Goal: Task Accomplishment & Management: Manage account settings

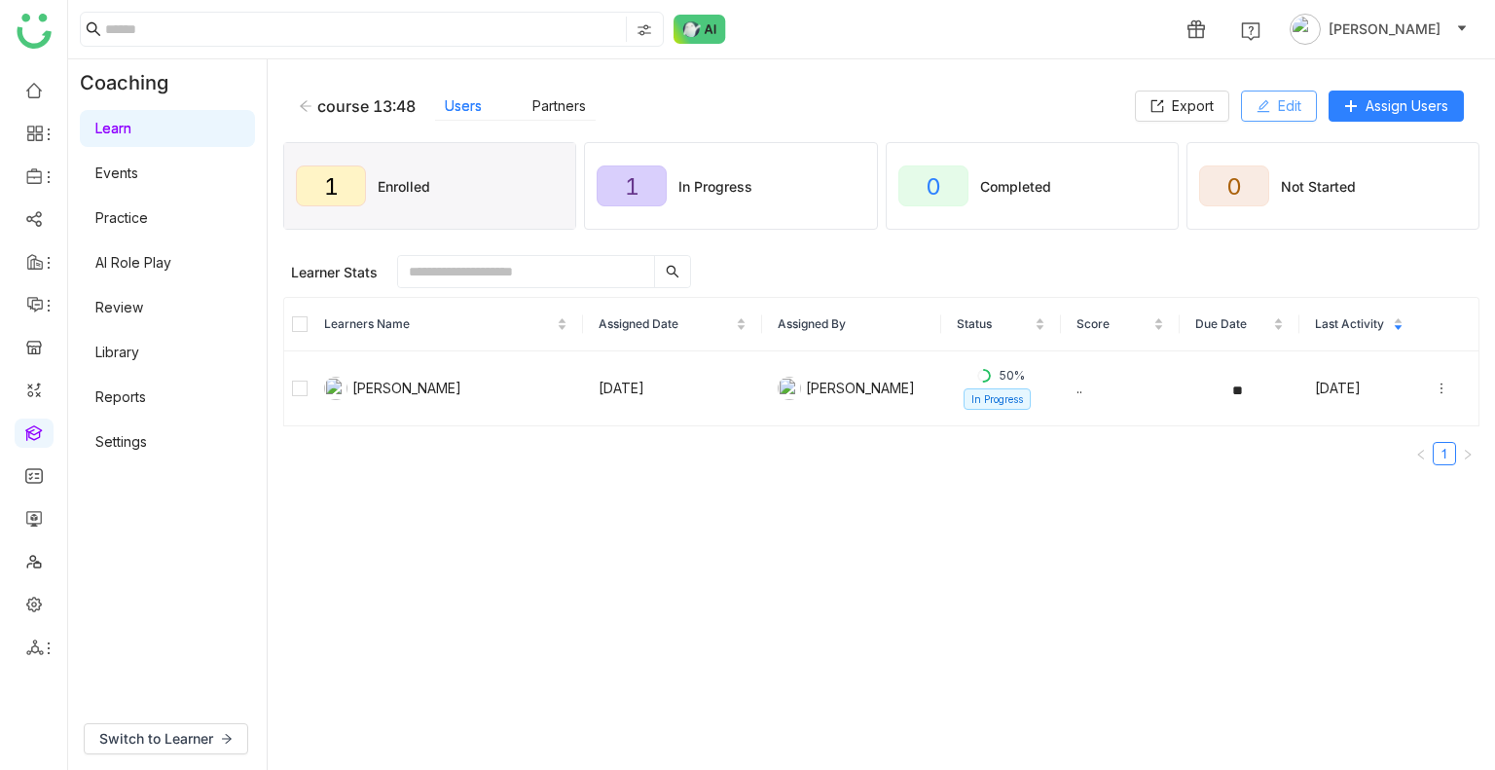
click at [1281, 108] on span "Edit" at bounding box center [1289, 105] width 23 height 21
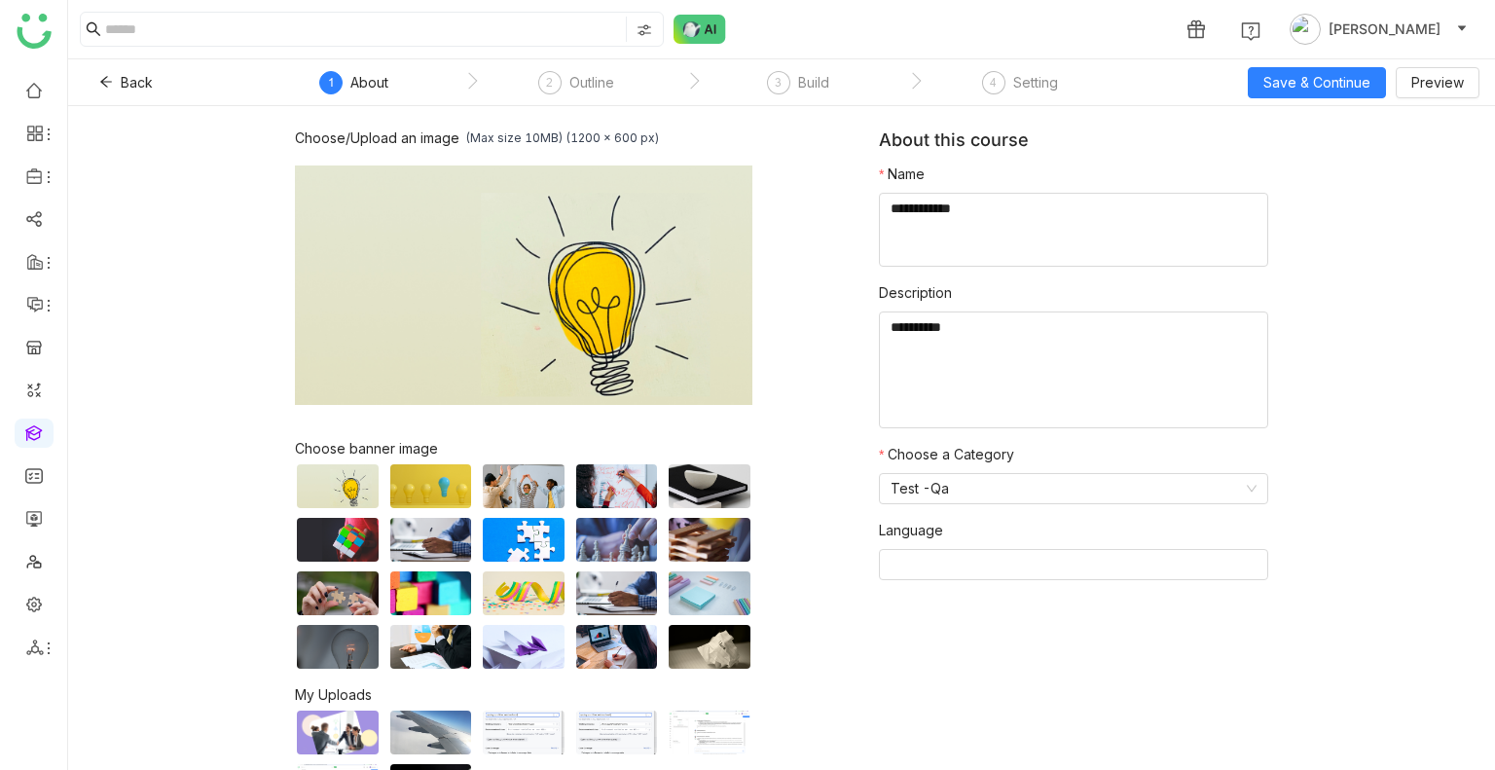
click at [818, 63] on nz-steps "1 About 2 Outline 3 Build 4 Setting" at bounding box center [693, 82] width 876 height 47
click at [25, 611] on link at bounding box center [34, 603] width 18 height 17
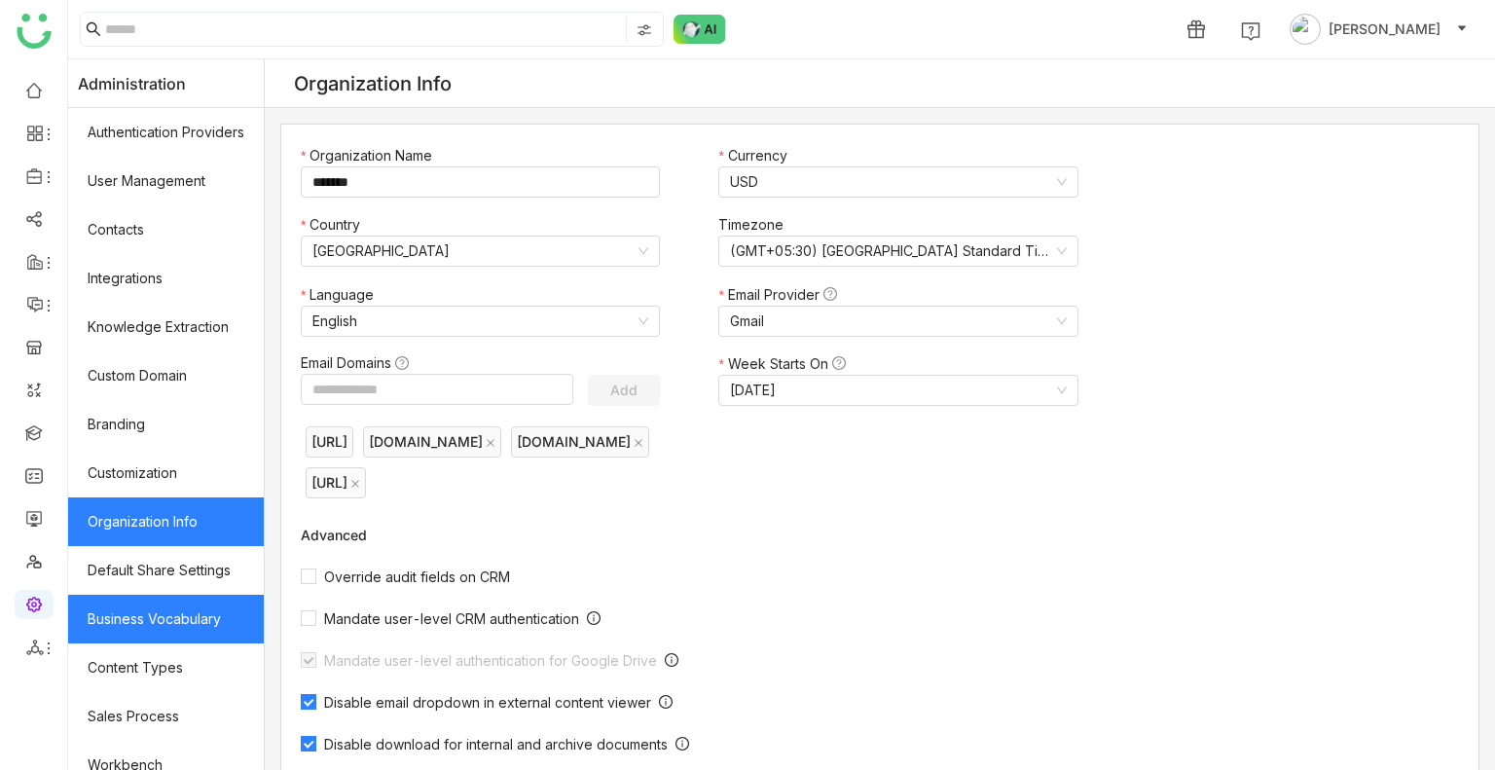
scroll to position [262, 0]
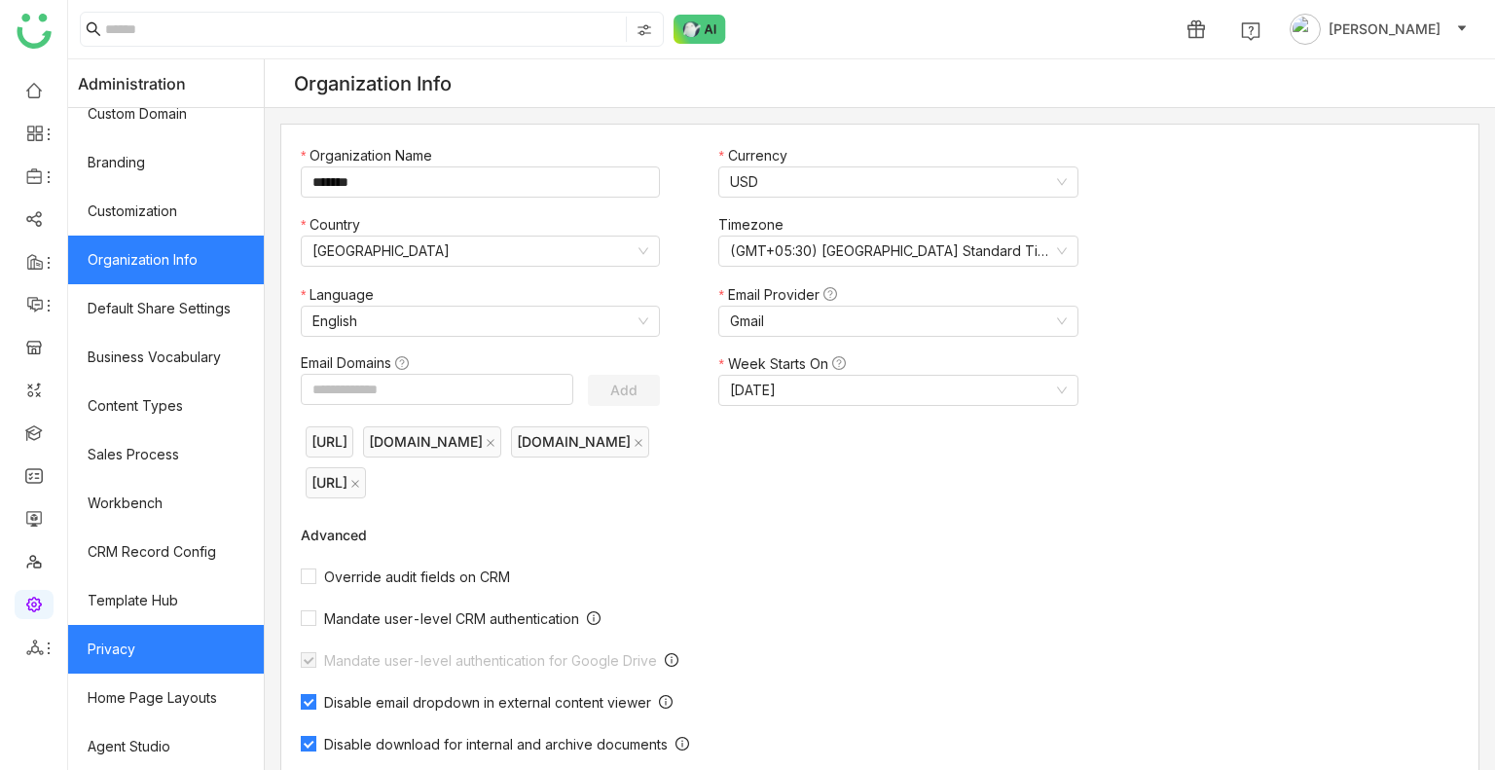
click at [157, 638] on link "Privacy" at bounding box center [166, 649] width 196 height 49
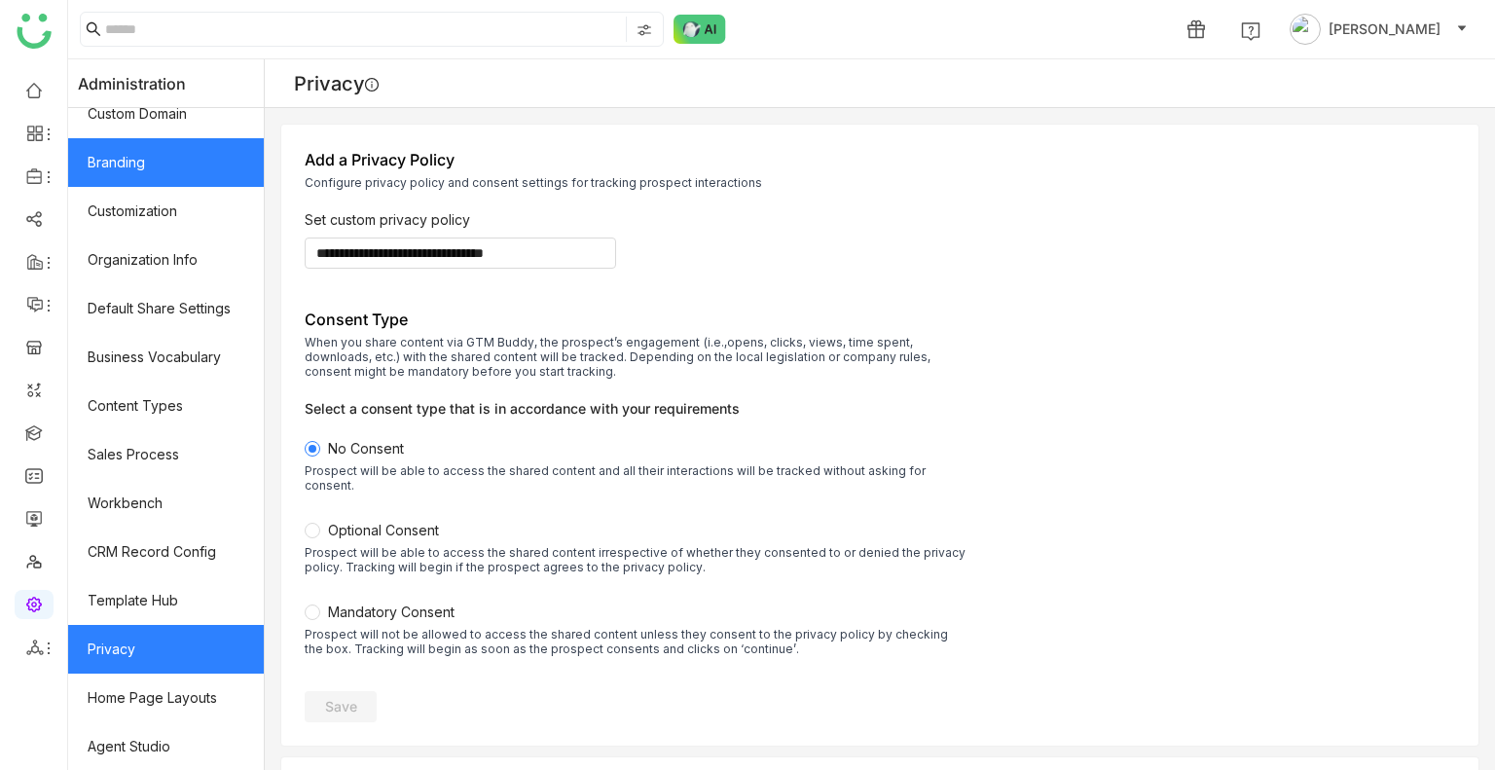
click at [127, 169] on link "Branding" at bounding box center [166, 162] width 196 height 49
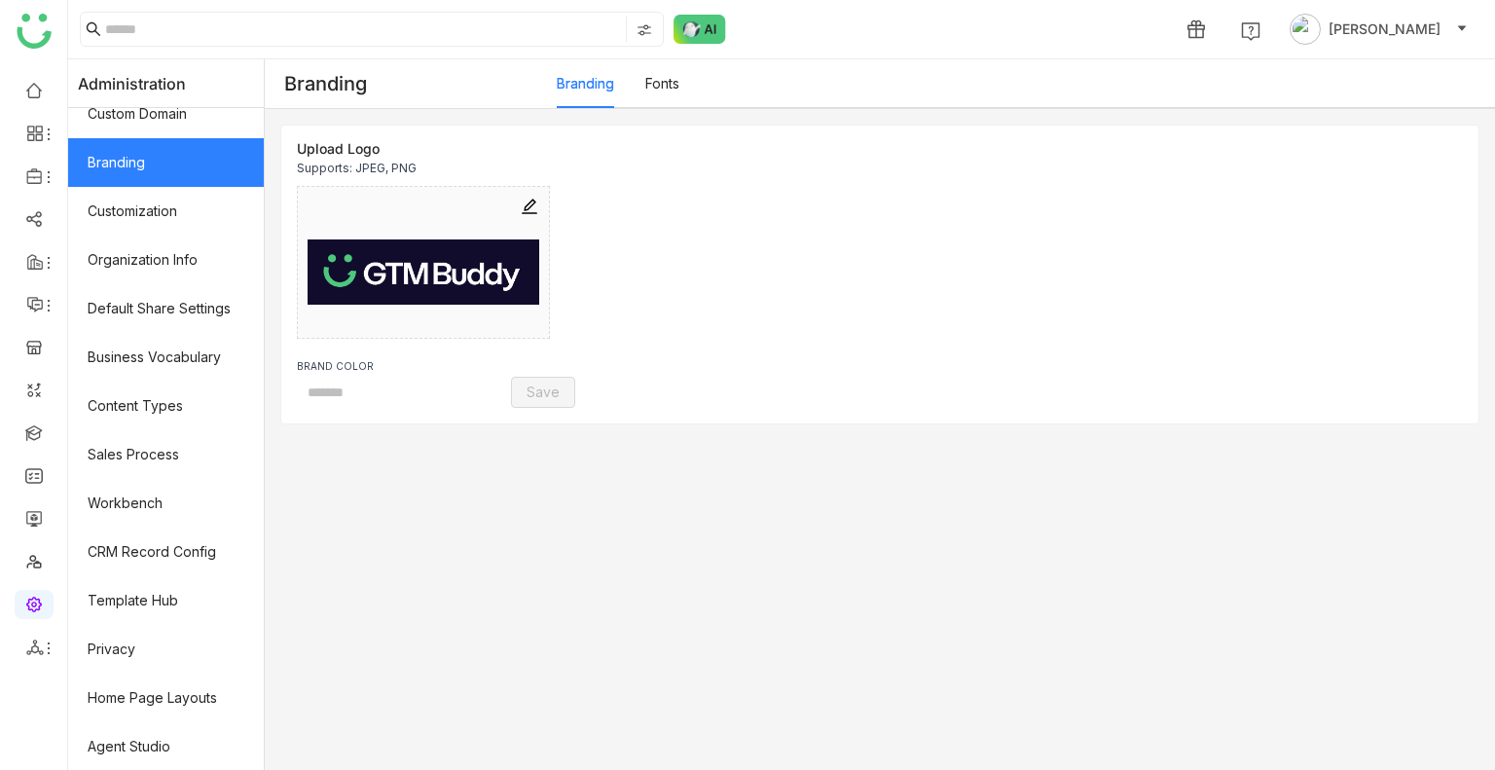
type input "*******"
click at [666, 91] on link "Fonts" at bounding box center [662, 83] width 34 height 17
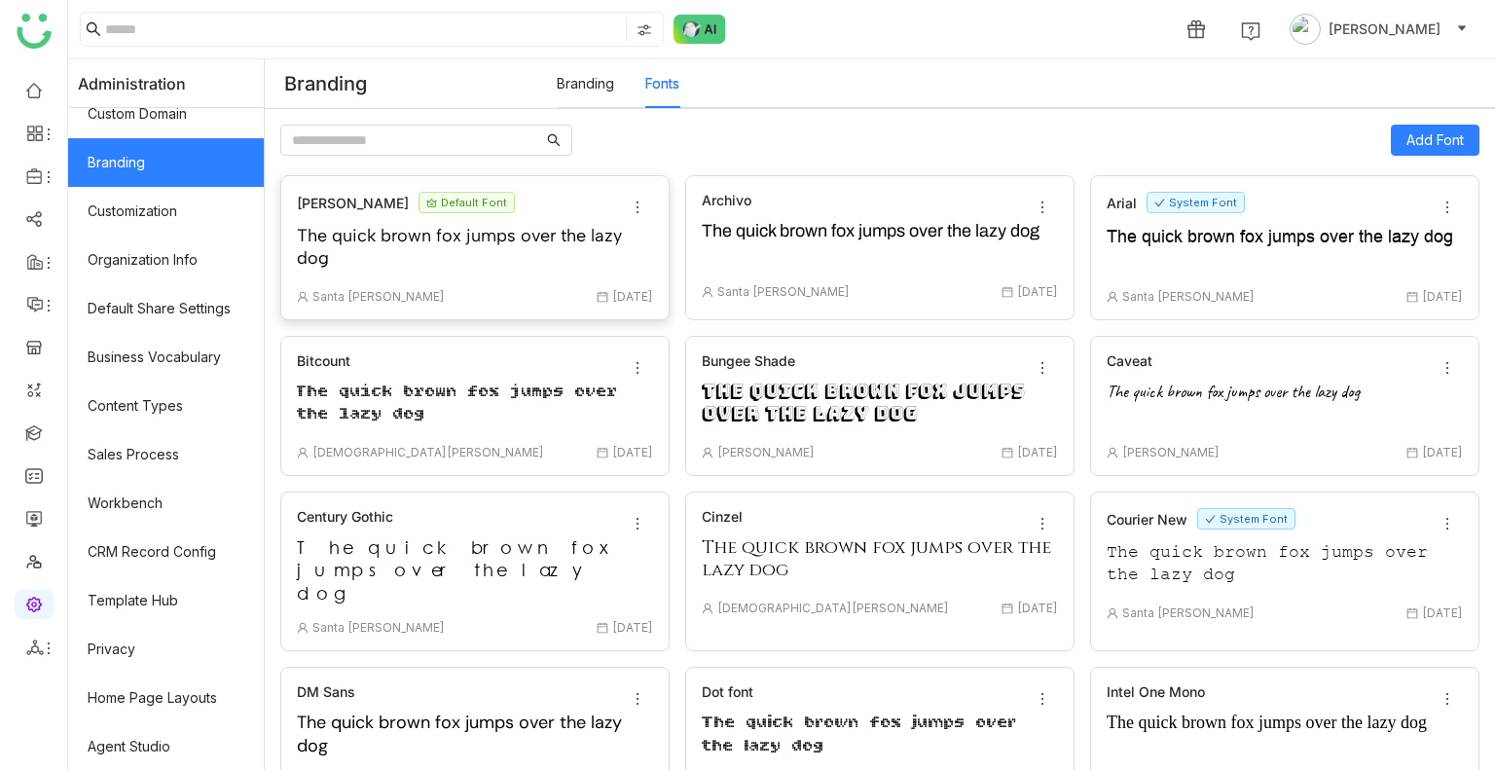
click at [572, 244] on div "The quick brown fox jumps over the lazy dog" at bounding box center [475, 249] width 356 height 49
click at [642, 207] on icon at bounding box center [638, 207] width 16 height 16
click at [672, 244] on span "Edit" at bounding box center [661, 246] width 45 height 21
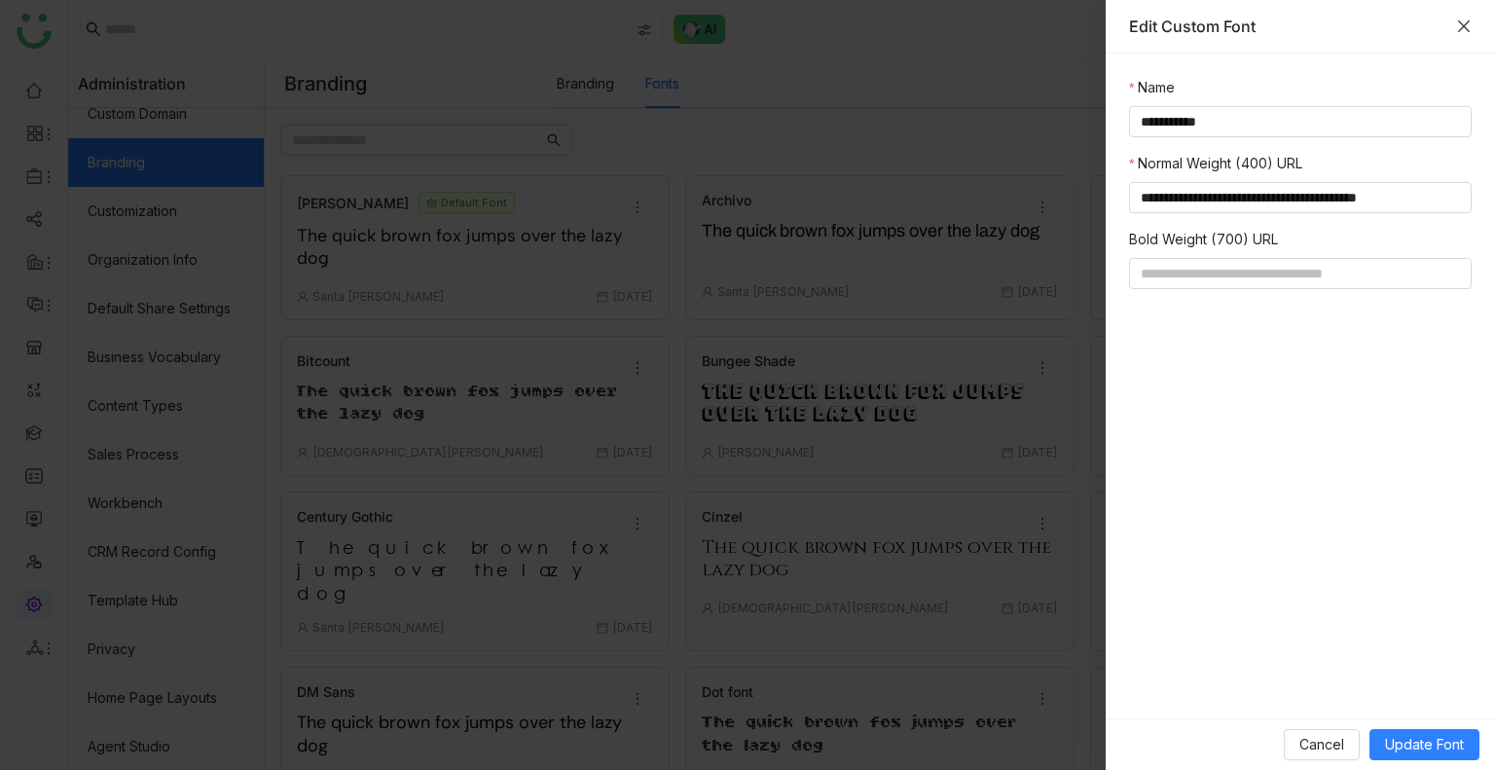
click at [1458, 25] on icon "Close" at bounding box center [1464, 26] width 16 height 16
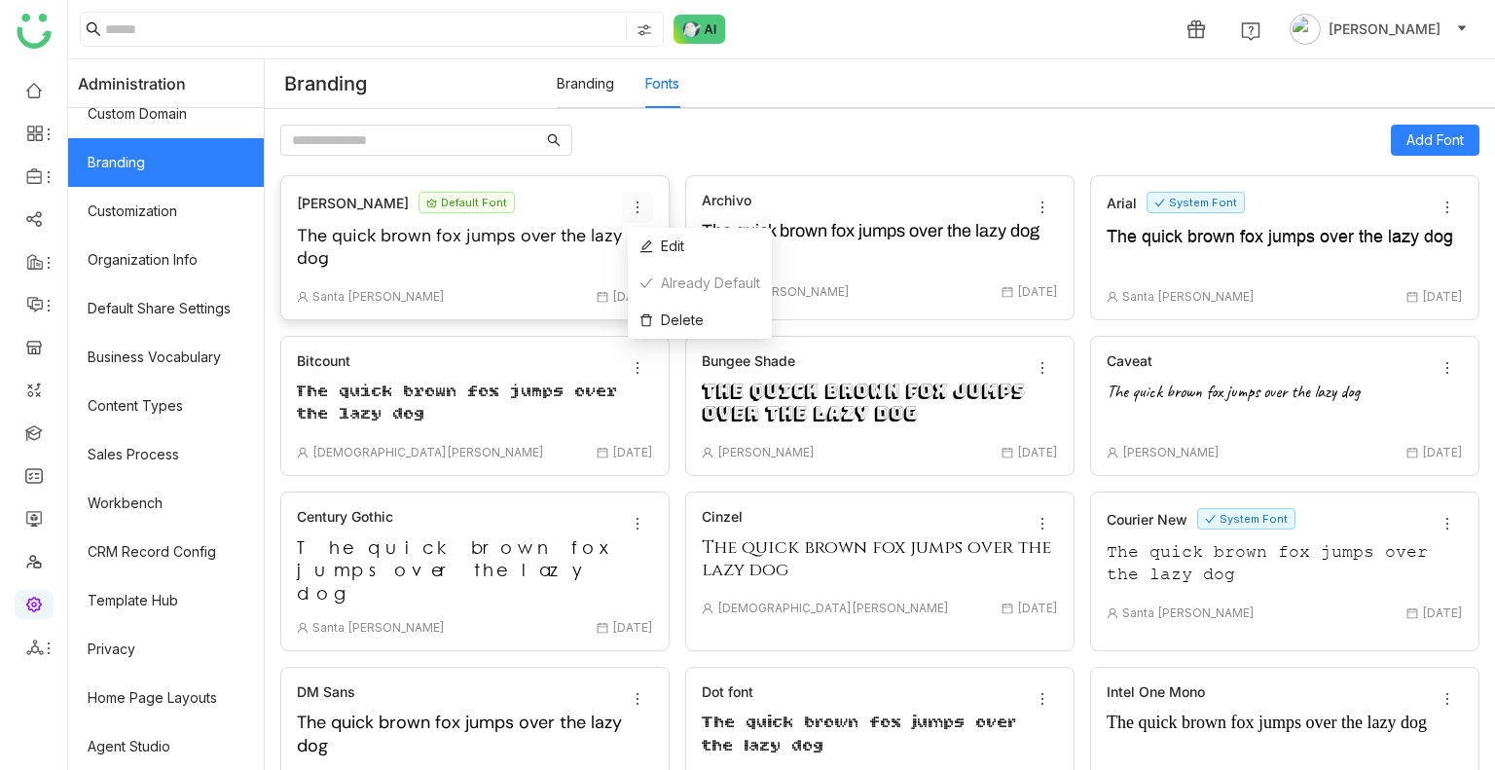
click at [641, 207] on icon at bounding box center [638, 207] width 16 height 16
click at [661, 236] on span "Edit" at bounding box center [661, 246] width 45 height 21
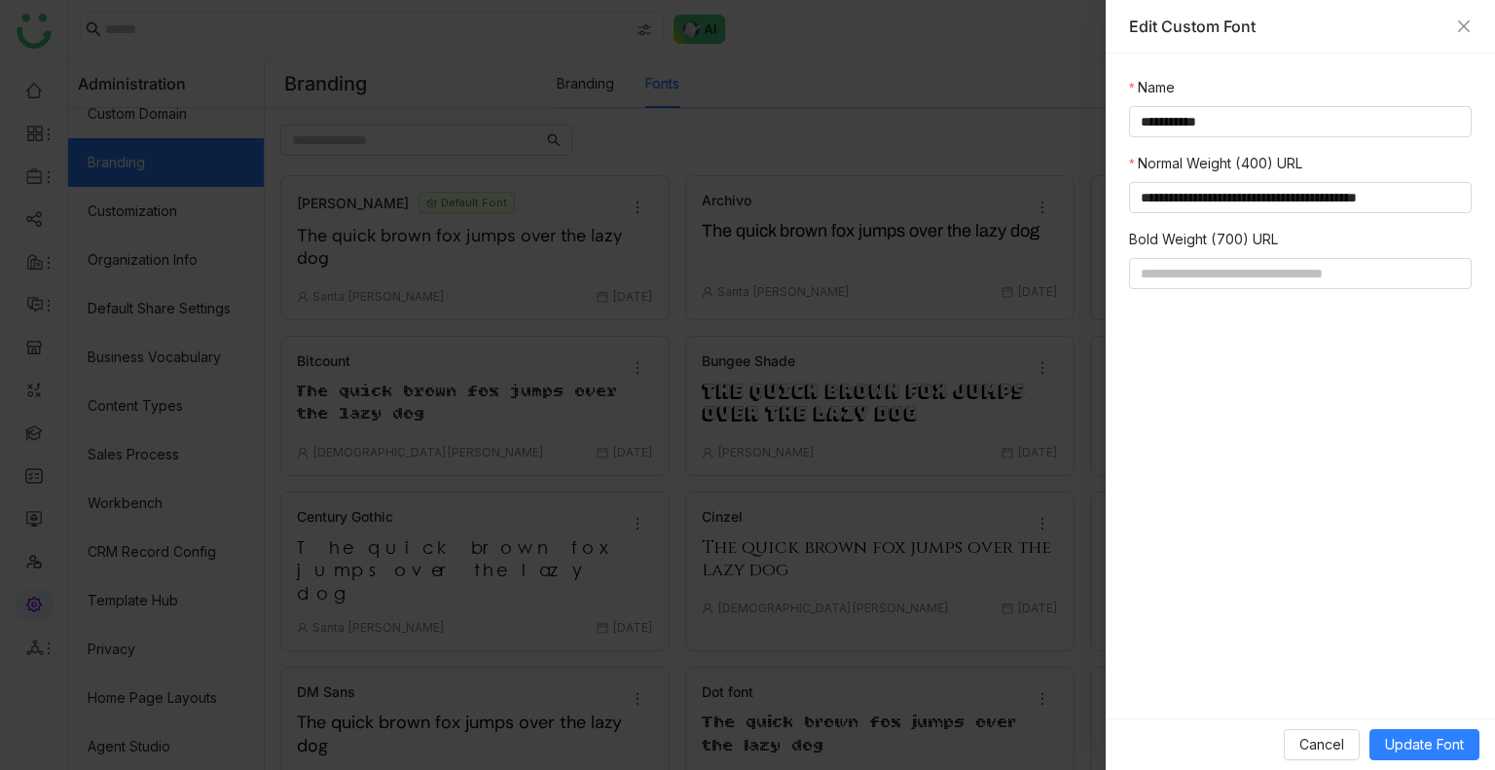
click at [1245, 138] on form "**********" at bounding box center [1300, 183] width 343 height 212
drag, startPoint x: 1242, startPoint y: 136, endPoint x: 1232, endPoint y: 122, distance: 17.5
click at [1232, 122] on div "**********" at bounding box center [1300, 121] width 343 height 31
type input "**********"
click at [1423, 731] on button "Update Font" at bounding box center [1424, 744] width 110 height 31
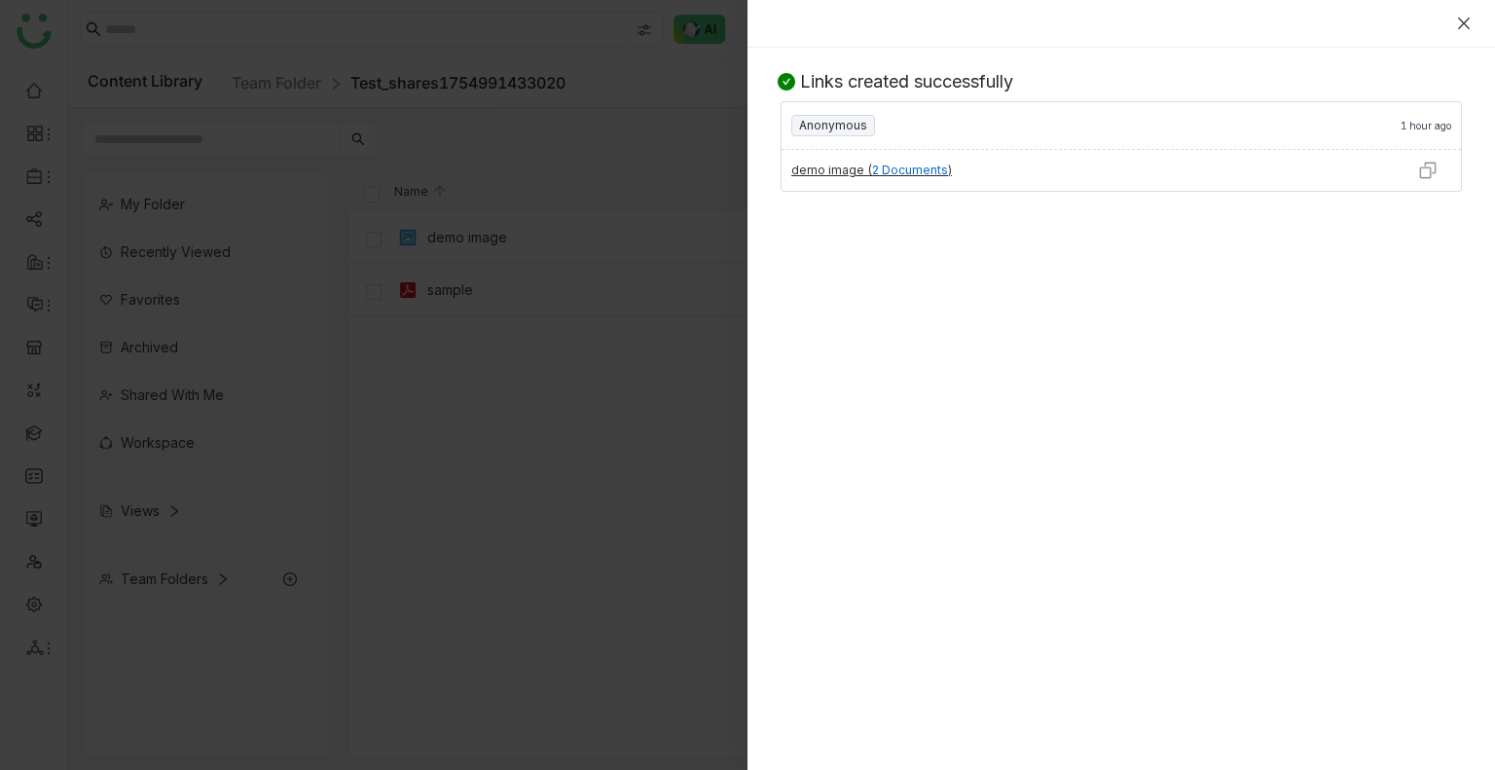
click at [1460, 20] on icon "Close" at bounding box center [1464, 24] width 12 height 12
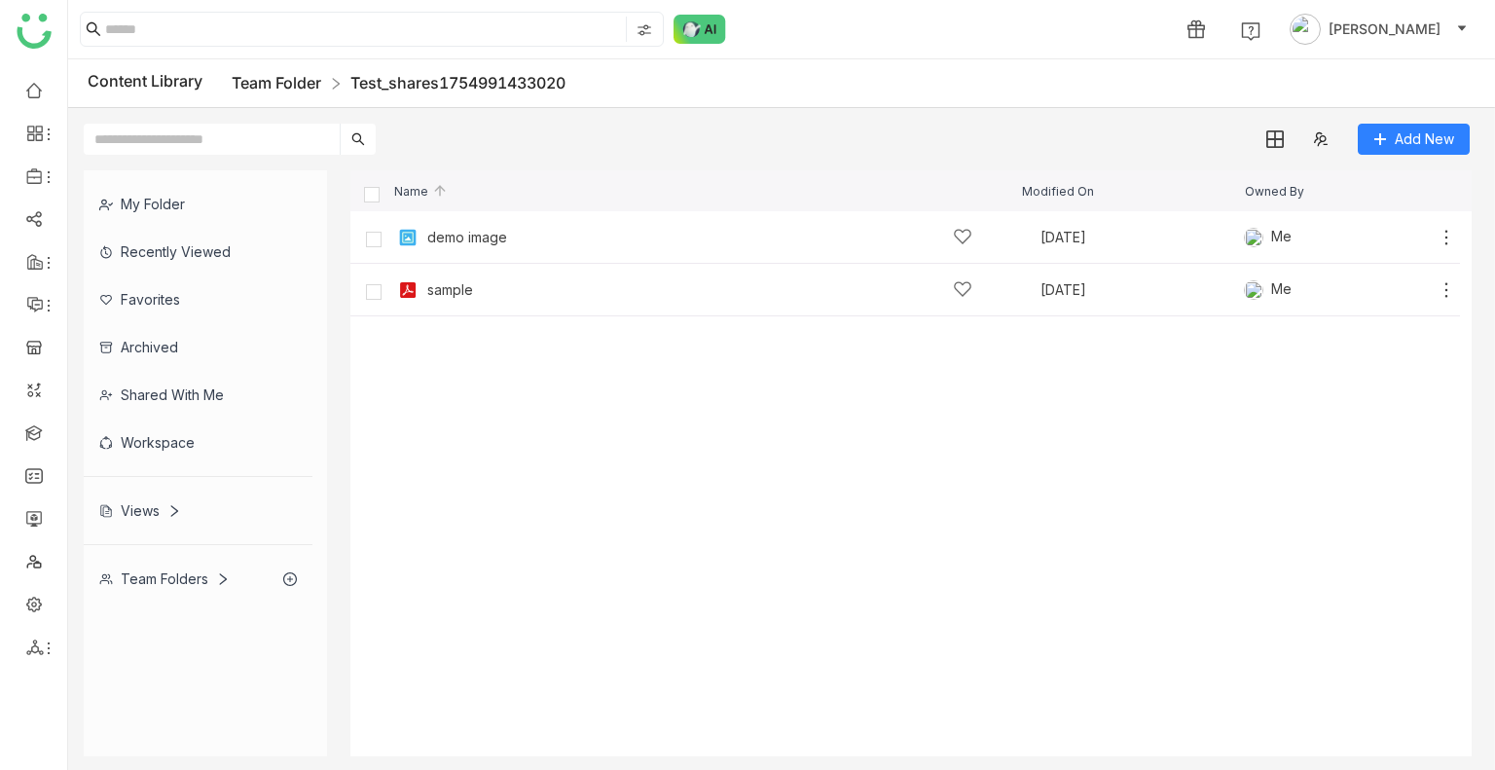
click at [293, 81] on link "Team Folder" at bounding box center [277, 82] width 90 height 19
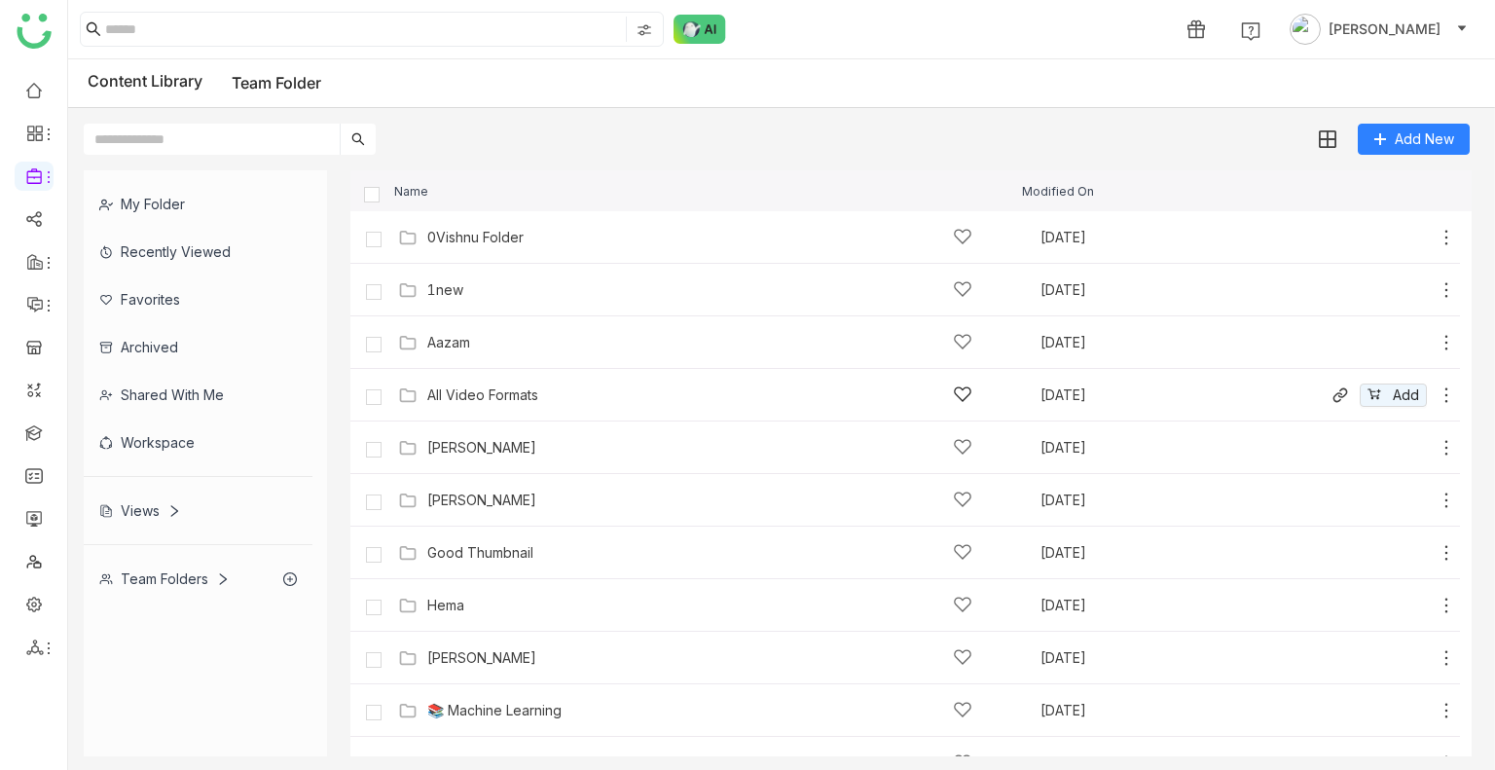
scroll to position [505, 0]
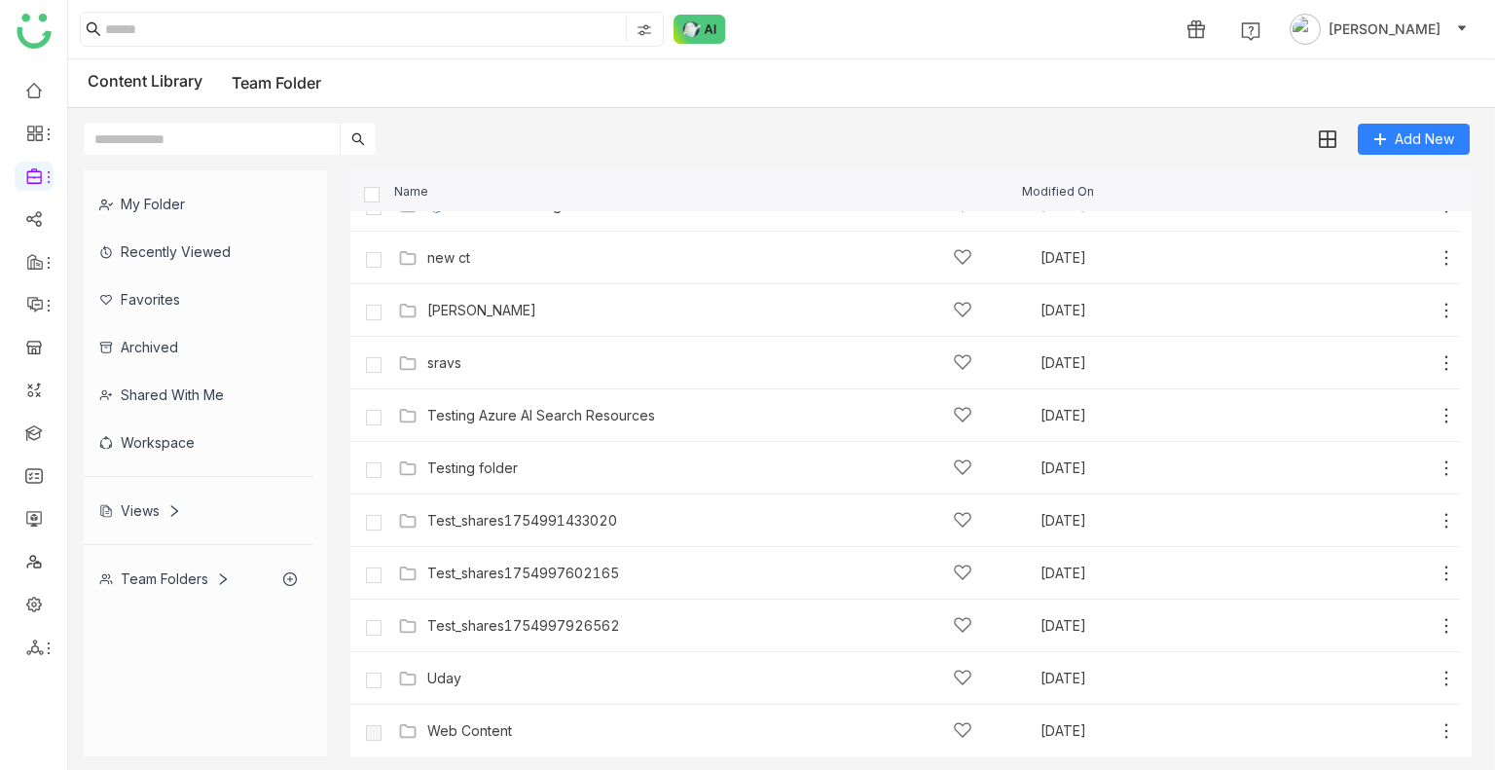
click at [196, 135] on input "text" at bounding box center [212, 139] width 256 height 31
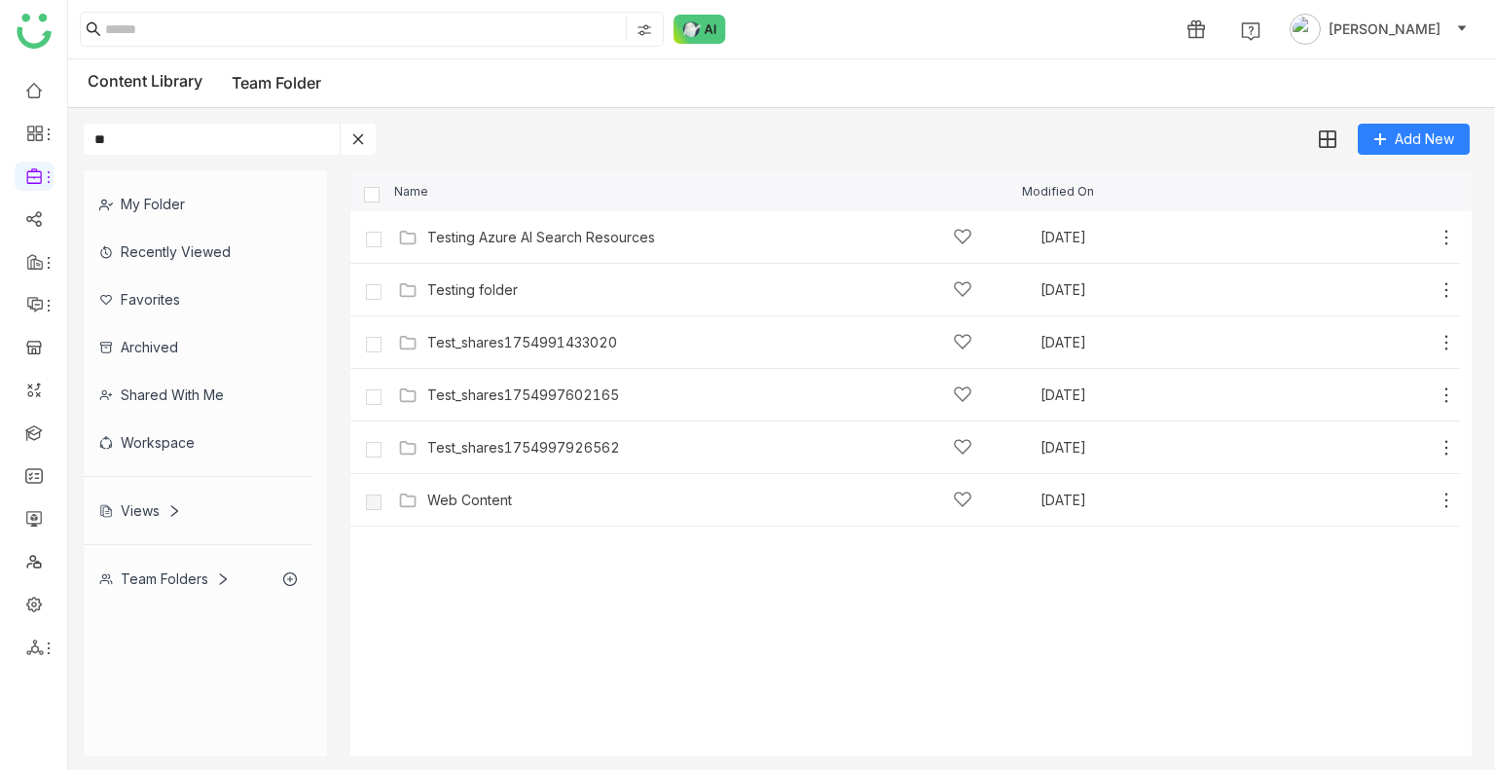
scroll to position [0, 0]
click at [196, 135] on input "**" at bounding box center [212, 139] width 256 height 31
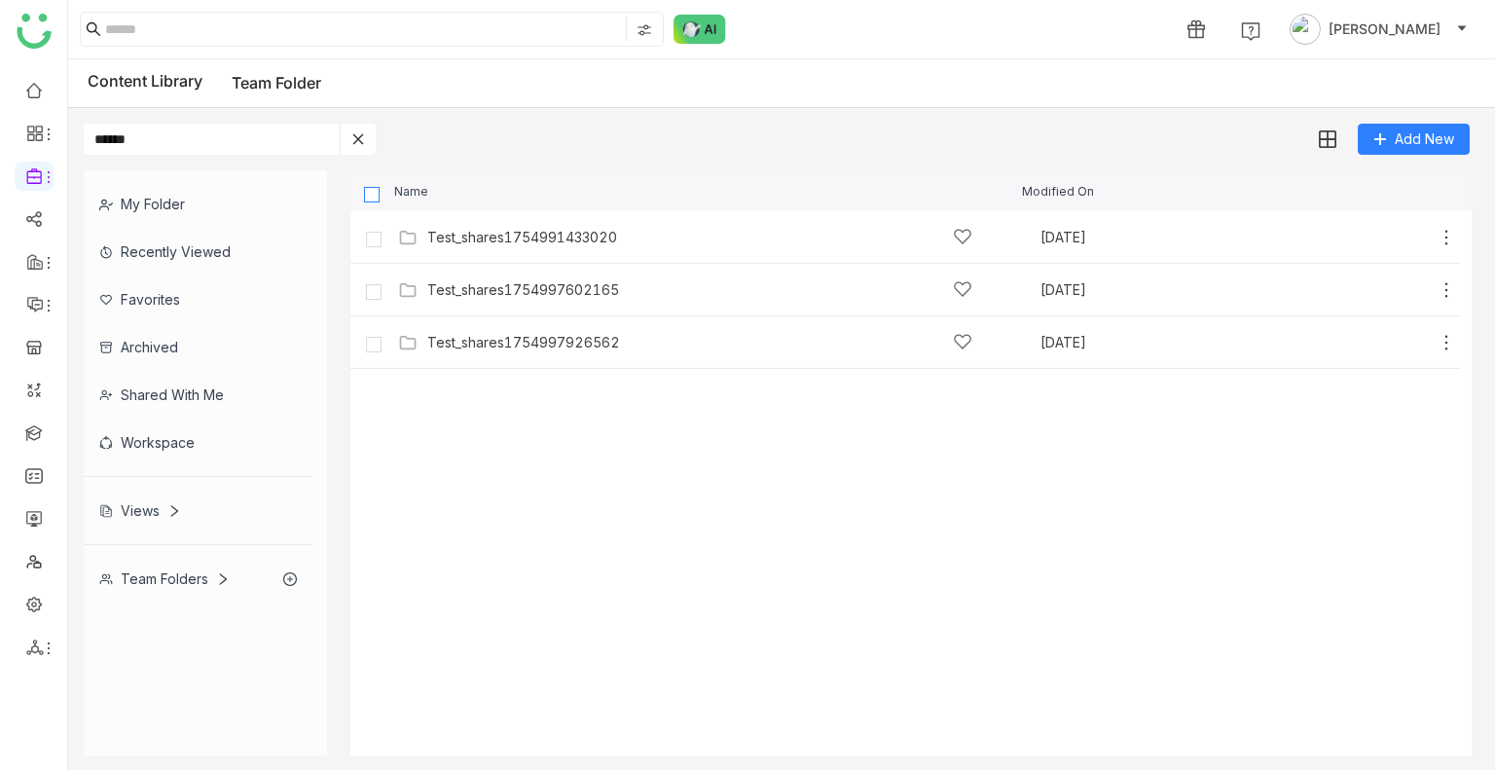
type input "******"
click at [365, 185] on label at bounding box center [373, 194] width 18 height 18
click at [1318, 146] on img at bounding box center [1326, 139] width 19 height 19
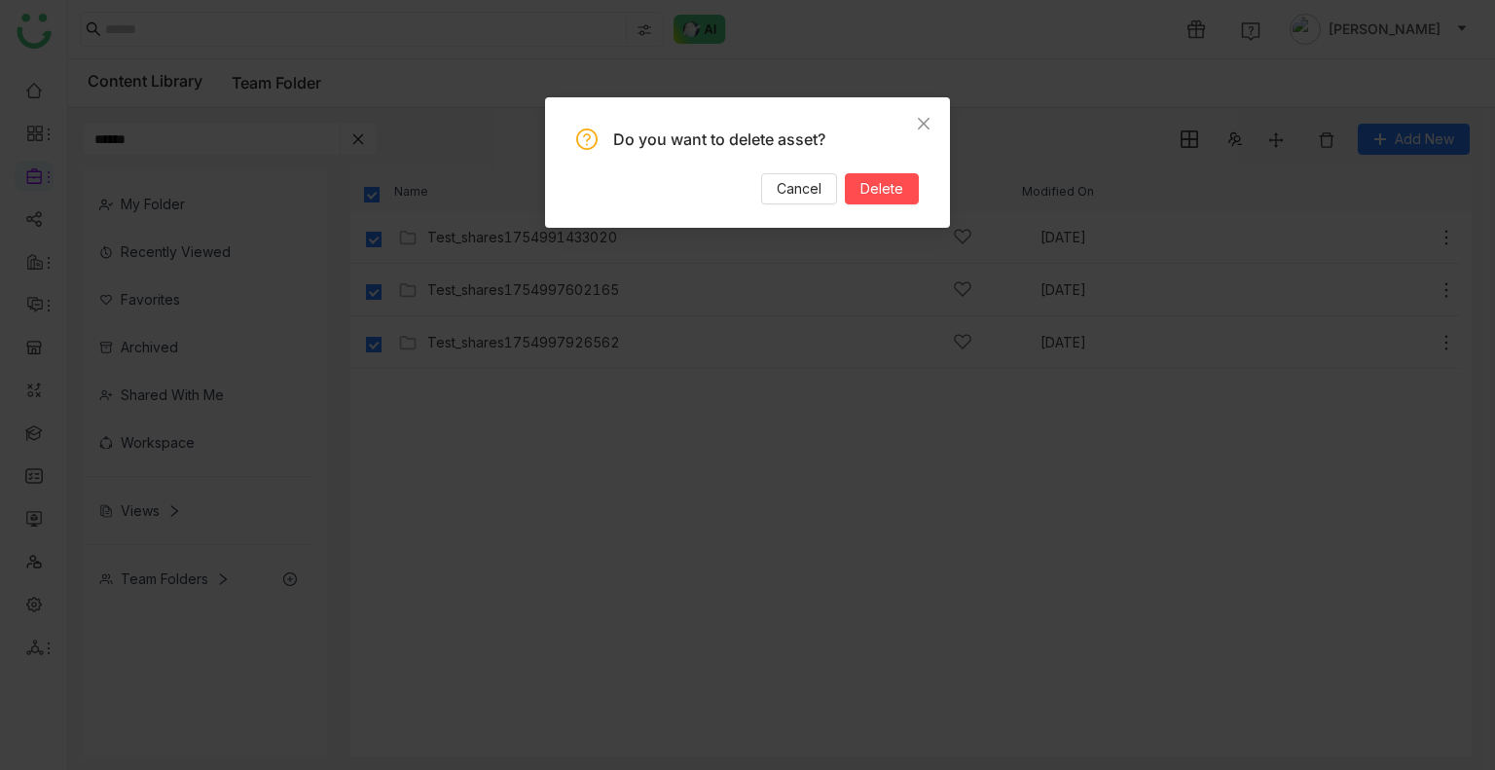
click at [876, 172] on div "Do you want to delete asset? Cancel Delete" at bounding box center [747, 166] width 343 height 76
click at [882, 188] on span "Delete" at bounding box center [881, 188] width 43 height 21
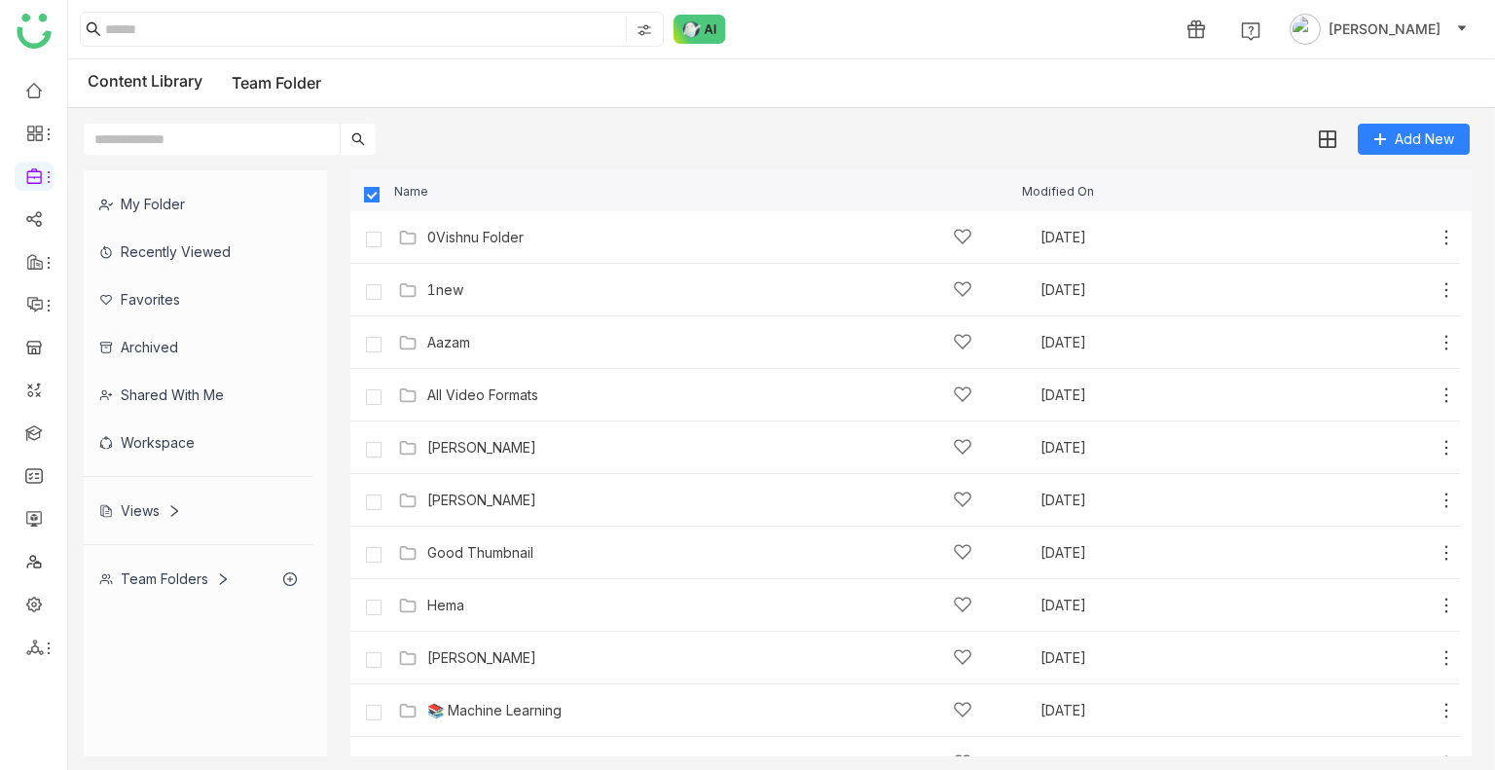
click at [285, 138] on input "text" at bounding box center [212, 139] width 256 height 31
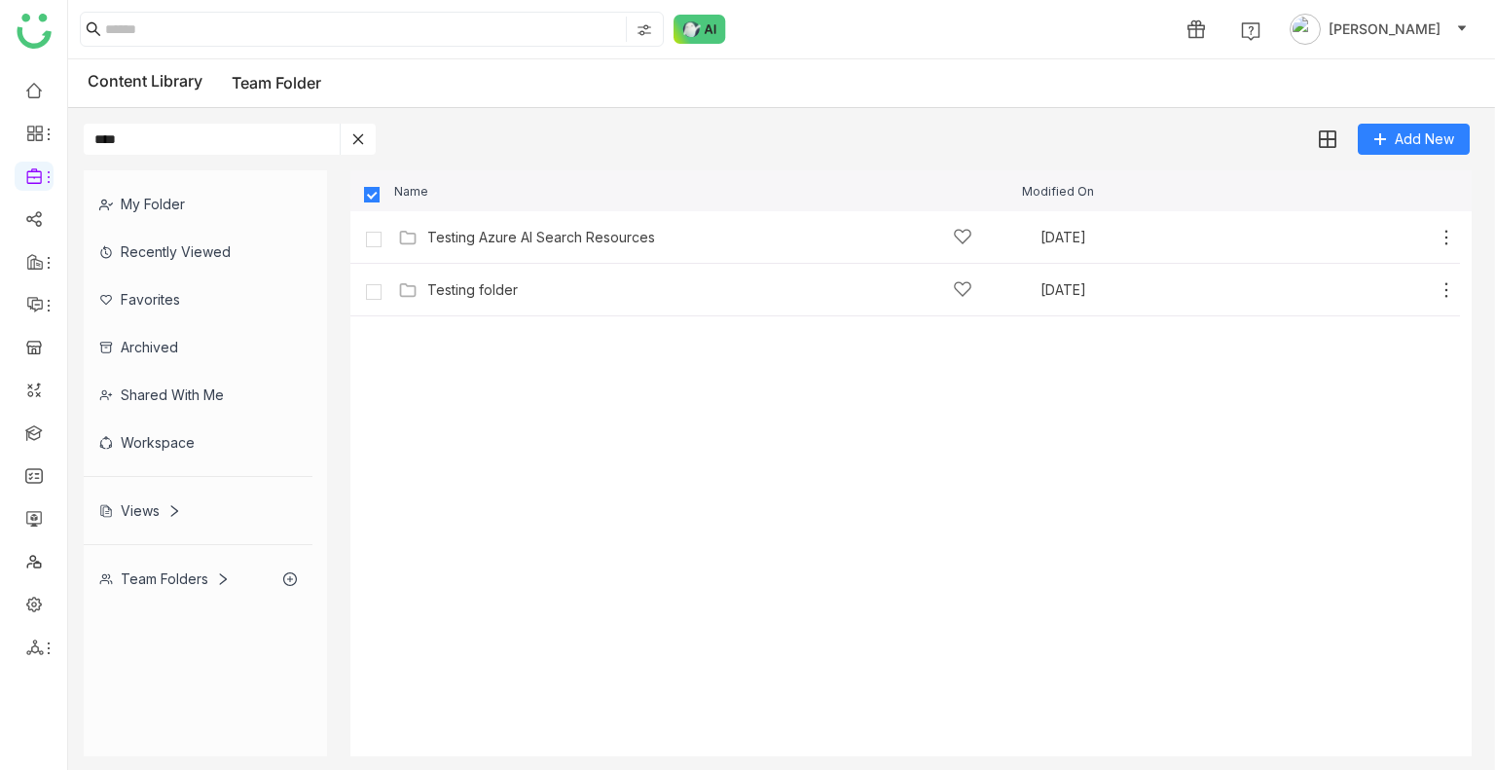
type input "****"
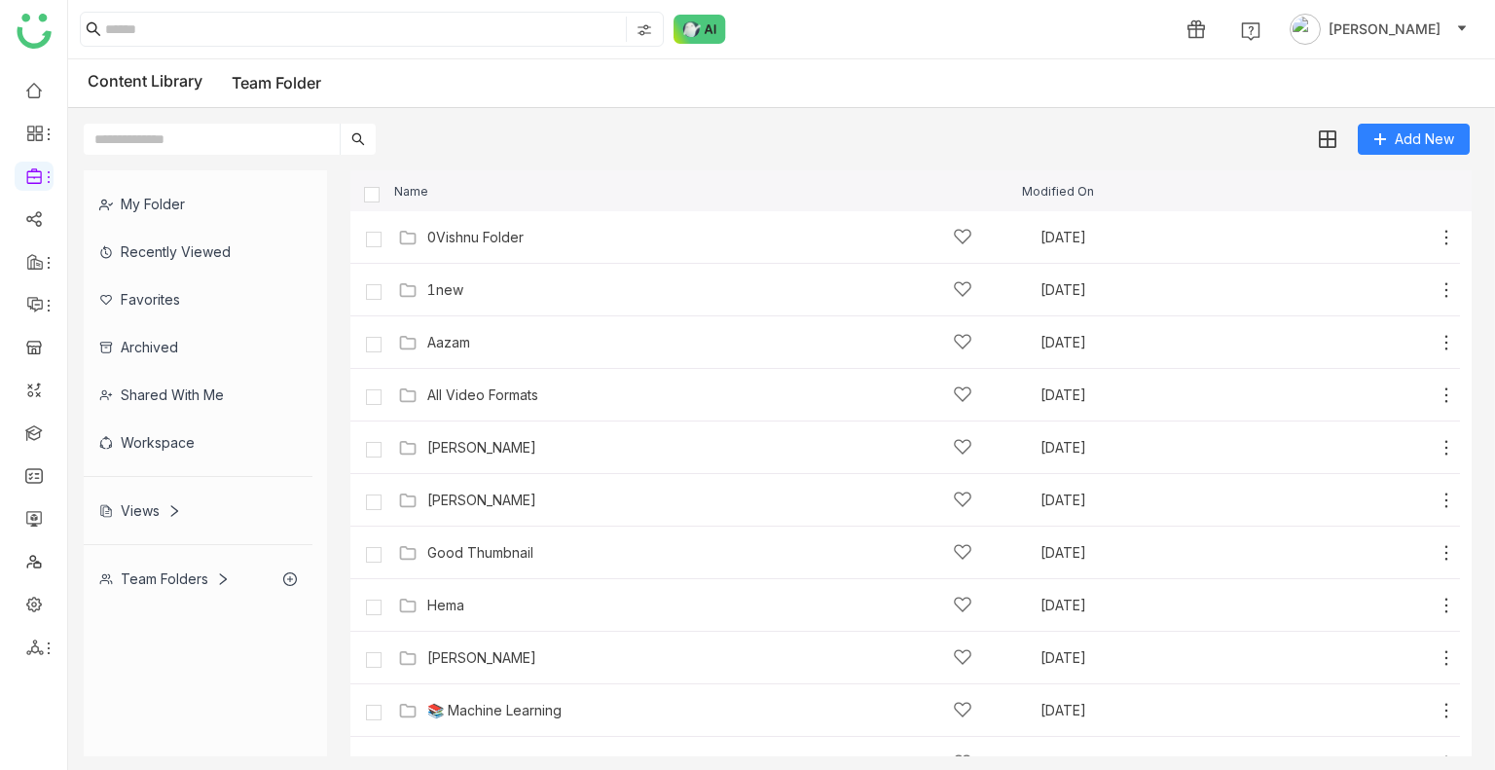
click at [261, 134] on input "text" at bounding box center [212, 139] width 256 height 31
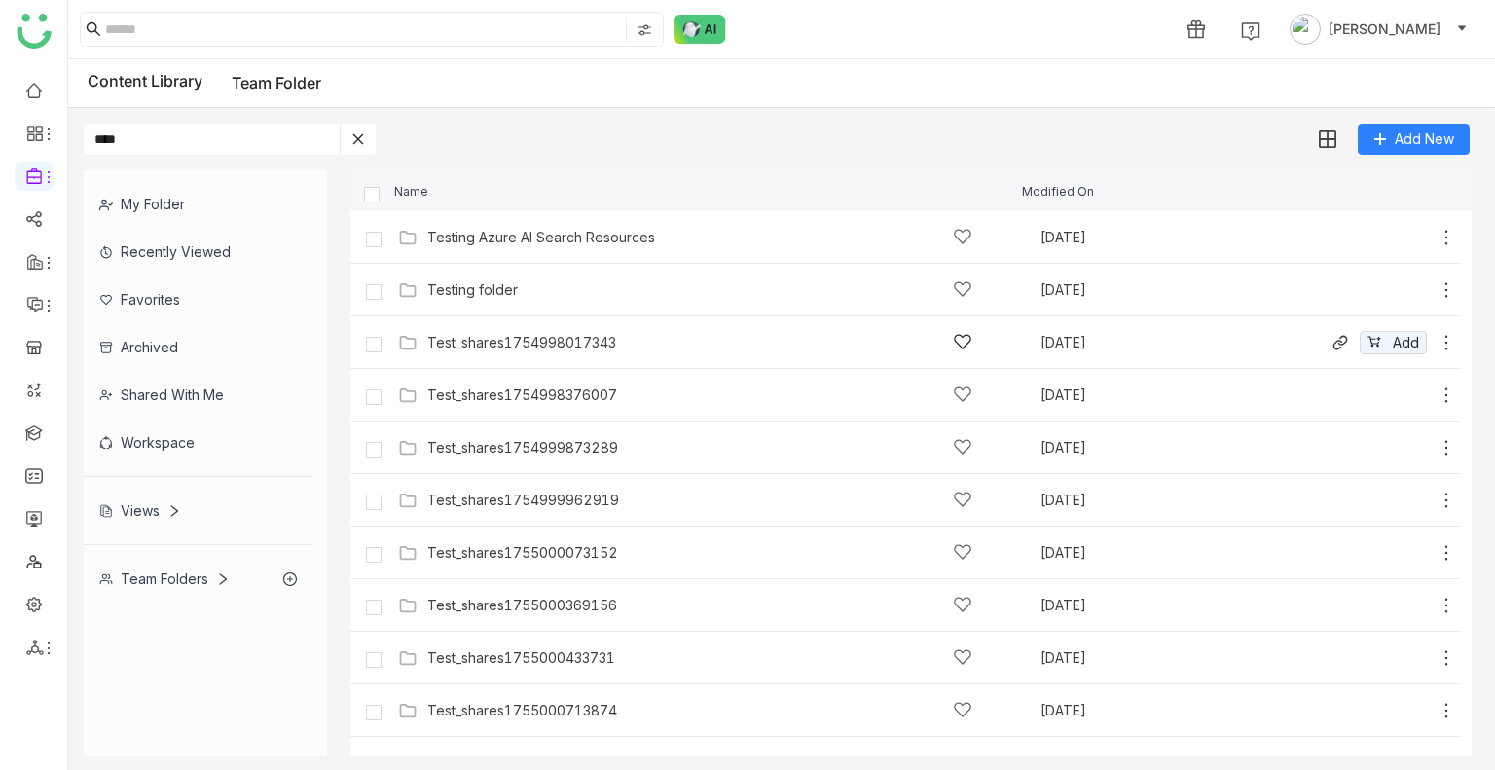
type input "****"
click at [543, 349] on div "Test_shares1754998017343" at bounding box center [699, 342] width 545 height 20
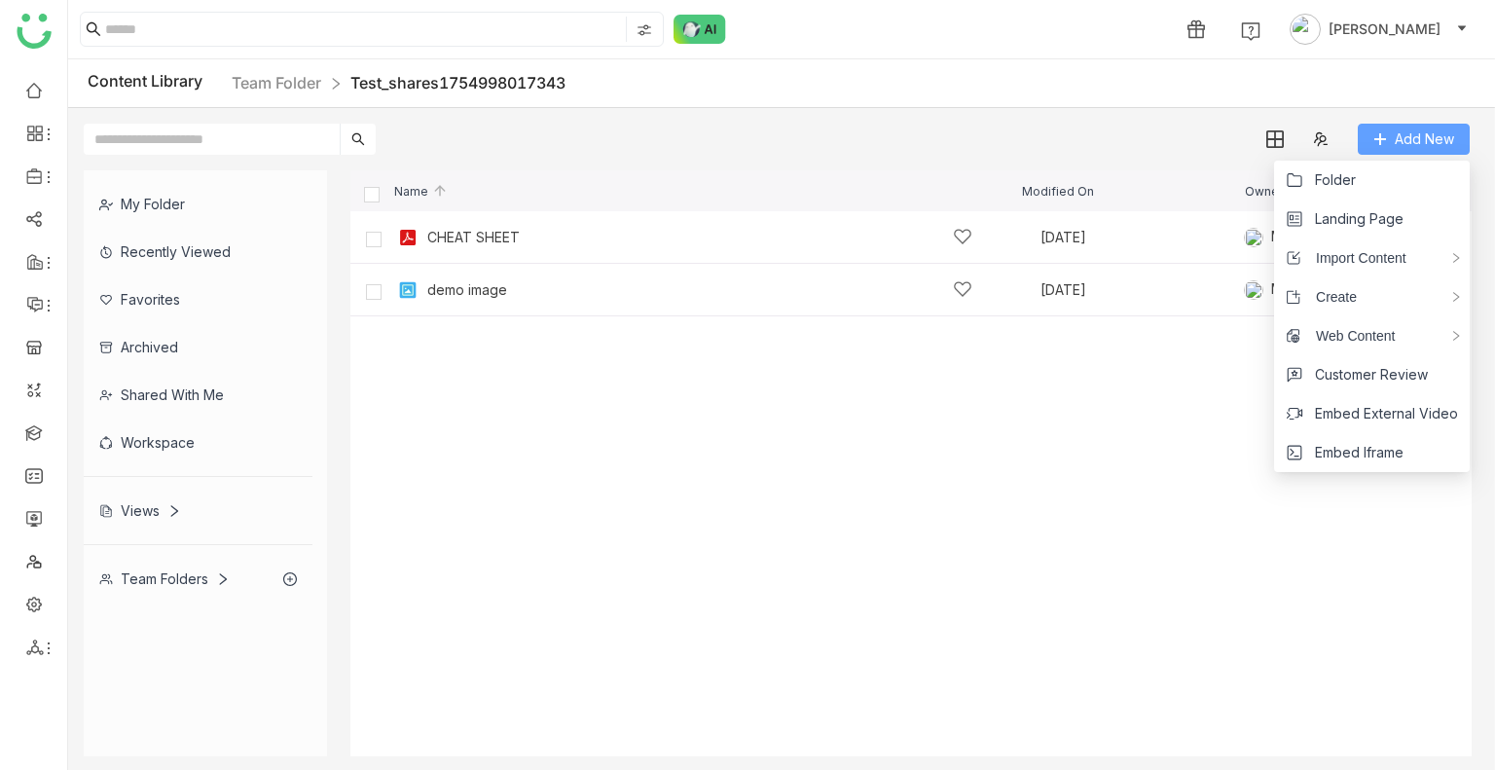
click at [1377, 143] on icon at bounding box center [1380, 139] width 14 height 14
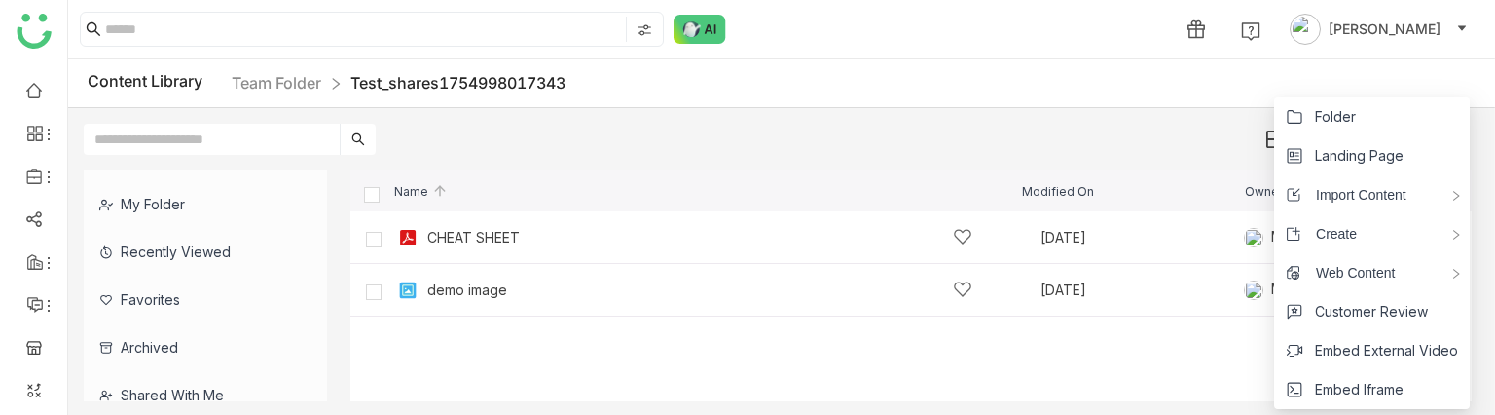
click at [1422, 142] on li "Landing Page" at bounding box center [1372, 155] width 196 height 39
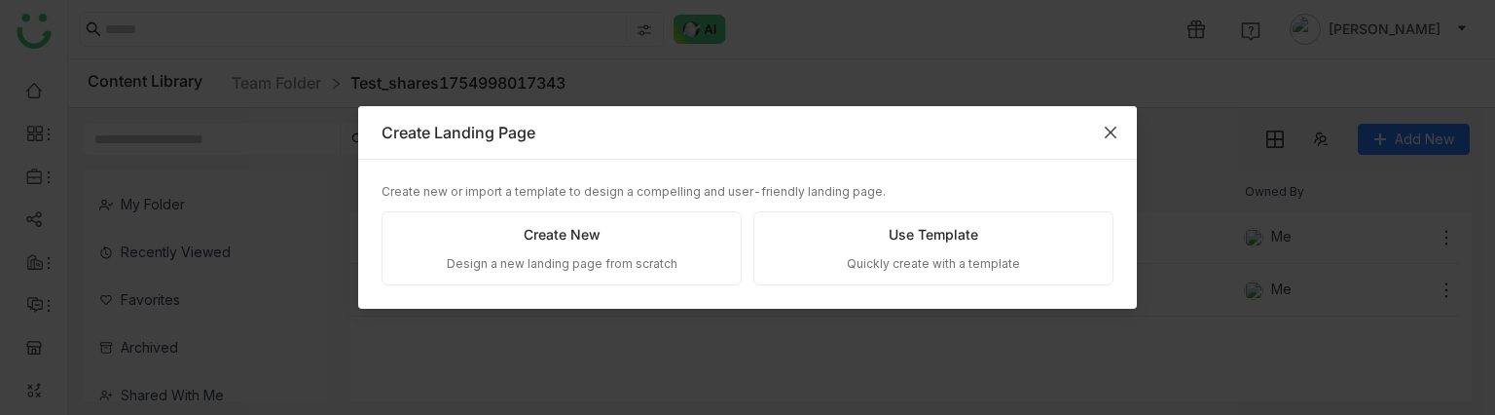
click at [1094, 128] on span "Close" at bounding box center [1110, 132] width 53 height 53
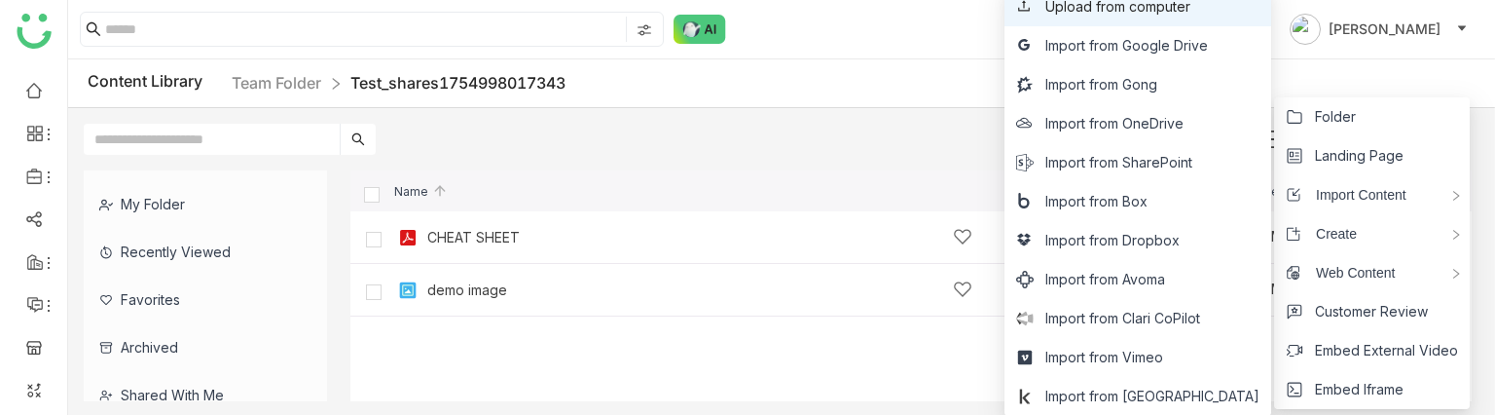
click at [1156, 17] on span "Upload from computer" at bounding box center [1117, 6] width 145 height 21
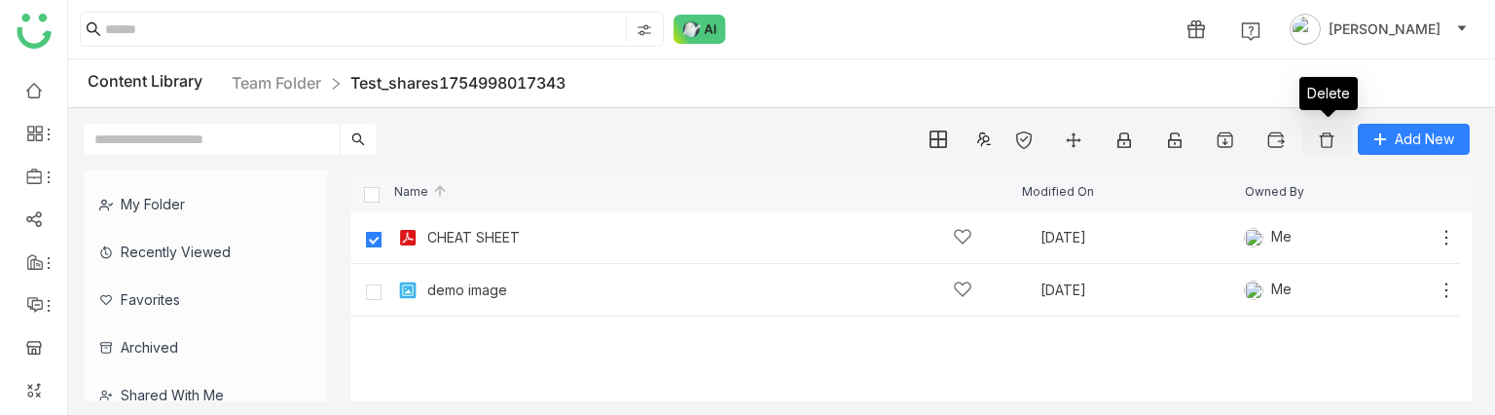
click at [1319, 138] on img at bounding box center [1326, 139] width 19 height 19
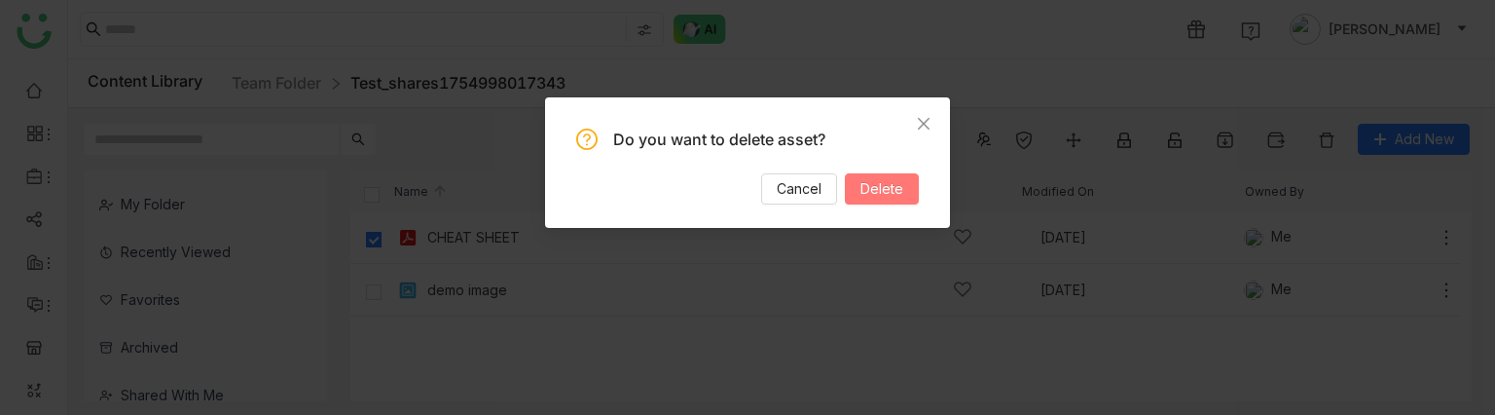
click at [907, 179] on button "Delete" at bounding box center [882, 188] width 74 height 31
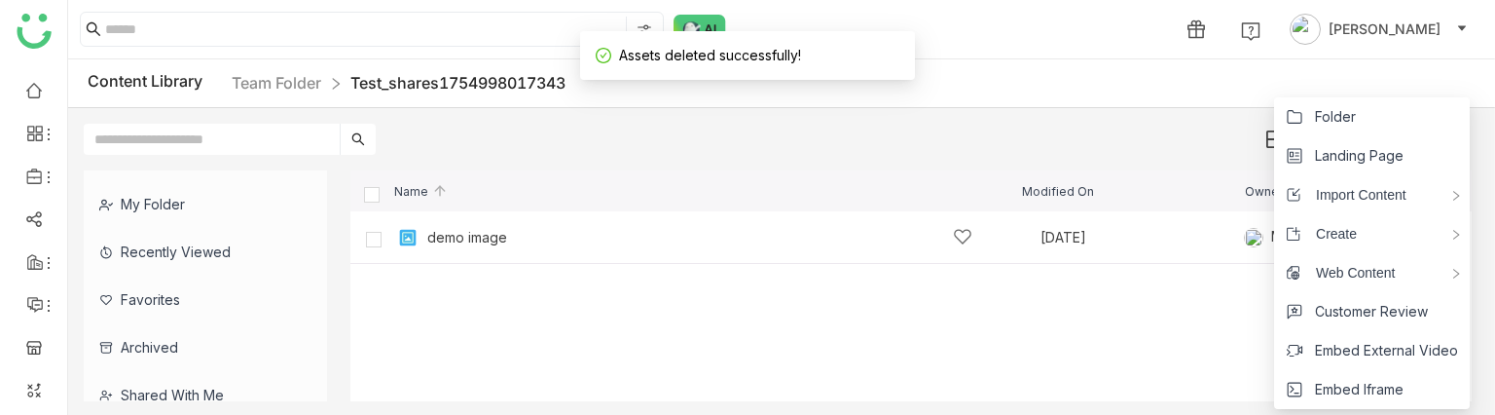
click at [1382, 140] on li "Landing Page" at bounding box center [1372, 155] width 196 height 39
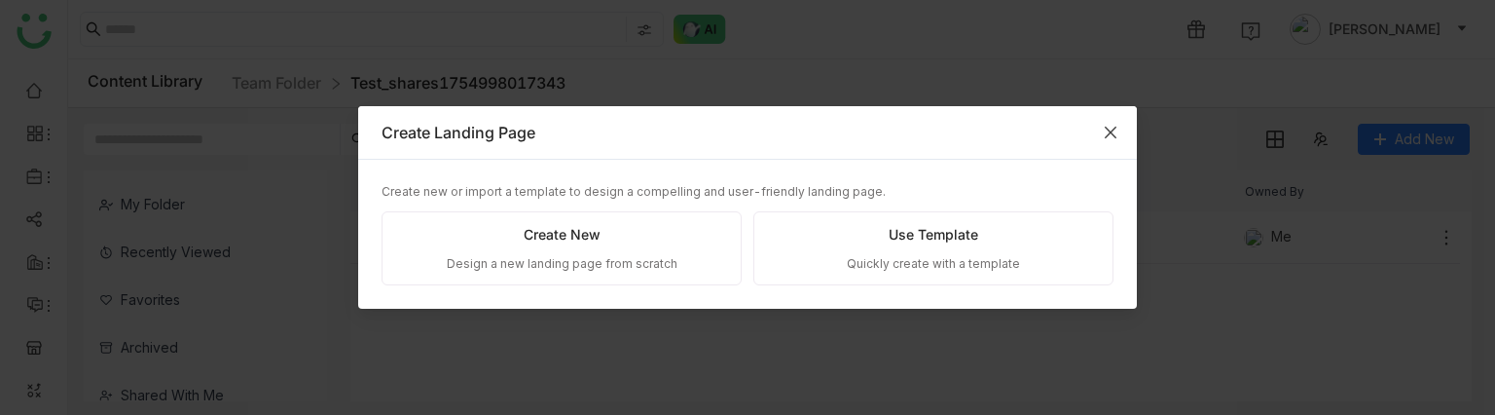
click at [1103, 136] on icon "Close" at bounding box center [1111, 133] width 16 height 16
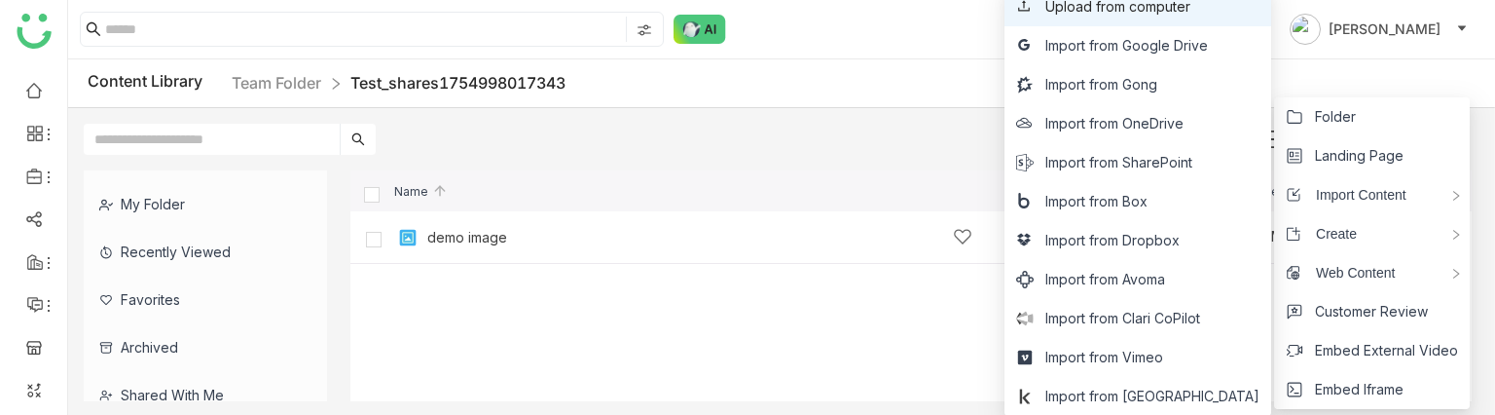
click at [1167, 16] on span "Upload from computer" at bounding box center [1117, 6] width 145 height 21
